Goal: Task Accomplishment & Management: Manage account settings

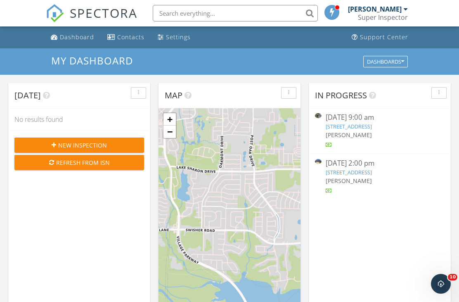
click at [371, 173] on link "881 Poppy Cove Ln, Princeton, TX 75407" at bounding box center [349, 172] width 46 height 7
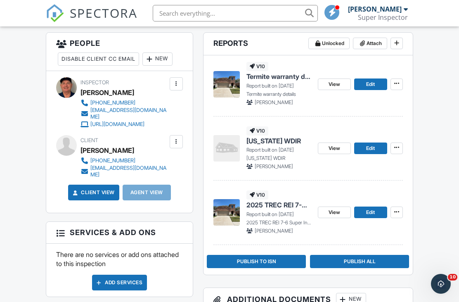
click at [267, 208] on span "2025 TREC REI 7-6 Super Inspector*" at bounding box center [279, 204] width 65 height 9
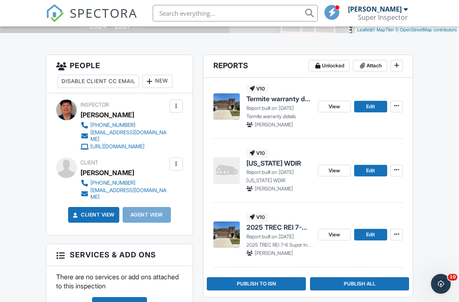
click at [274, 103] on span "Termite warranty details" at bounding box center [279, 98] width 65 height 9
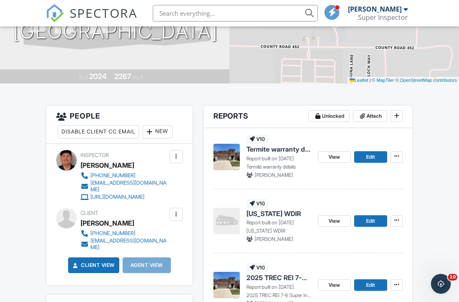
click at [264, 217] on span "[US_STATE] WDIR" at bounding box center [274, 213] width 55 height 9
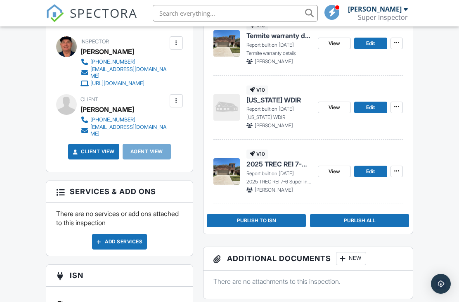
scroll to position [251, 0]
click at [257, 217] on span "Publish to ISN" at bounding box center [256, 221] width 39 height 8
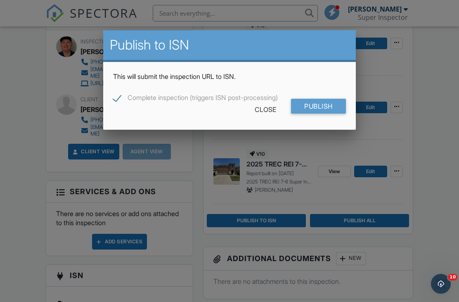
scroll to position [0, 0]
click at [315, 109] on input "Publish" at bounding box center [318, 106] width 55 height 15
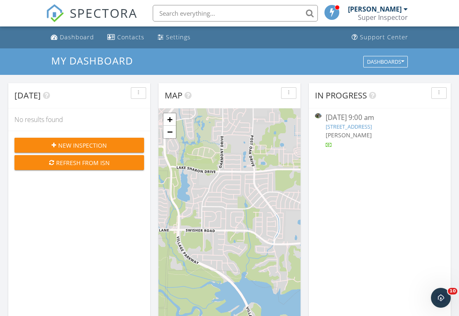
click at [353, 121] on div "09/27/25 9:00 am" at bounding box center [380, 117] width 108 height 10
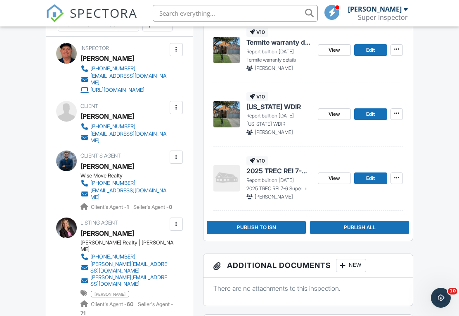
click at [278, 174] on span "2025 TREC REI 7-6 Super Inspector*" at bounding box center [279, 170] width 65 height 9
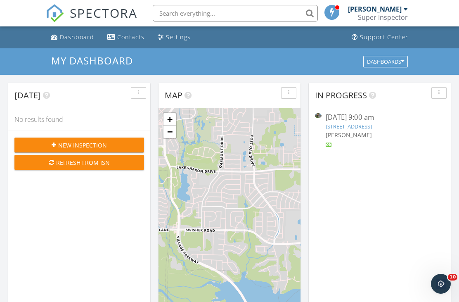
click at [366, 126] on link "3003 Berkshire Ln, Corinth, TX 76210" at bounding box center [349, 126] width 46 height 7
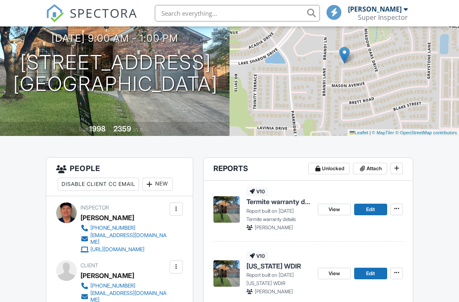
scroll to position [178, 0]
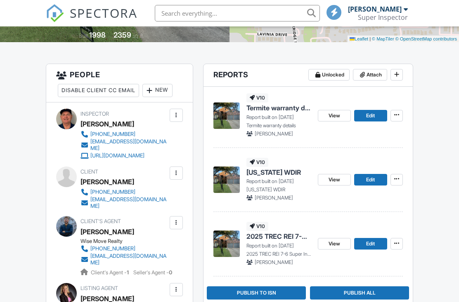
click at [274, 240] on span "2025 TREC REI 7-6 Super Inspector*" at bounding box center [279, 236] width 65 height 9
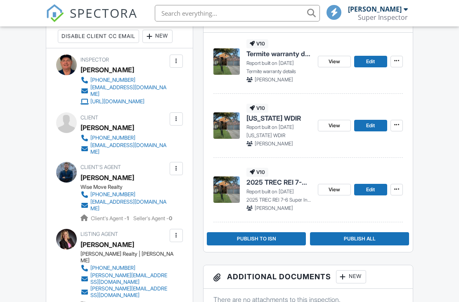
click at [260, 121] on span "[US_STATE] WDIR" at bounding box center [274, 118] width 55 height 9
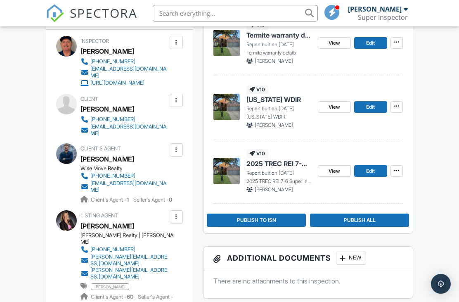
click at [266, 217] on span "Publish to ISN" at bounding box center [256, 220] width 39 height 8
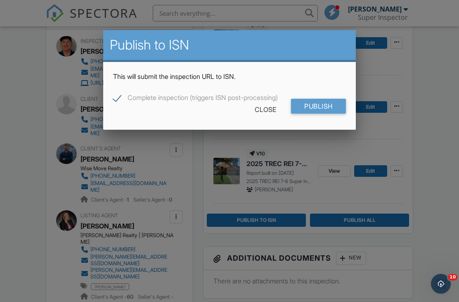
click at [319, 107] on input "Publish" at bounding box center [318, 106] width 55 height 15
